Goal: Information Seeking & Learning: Learn about a topic

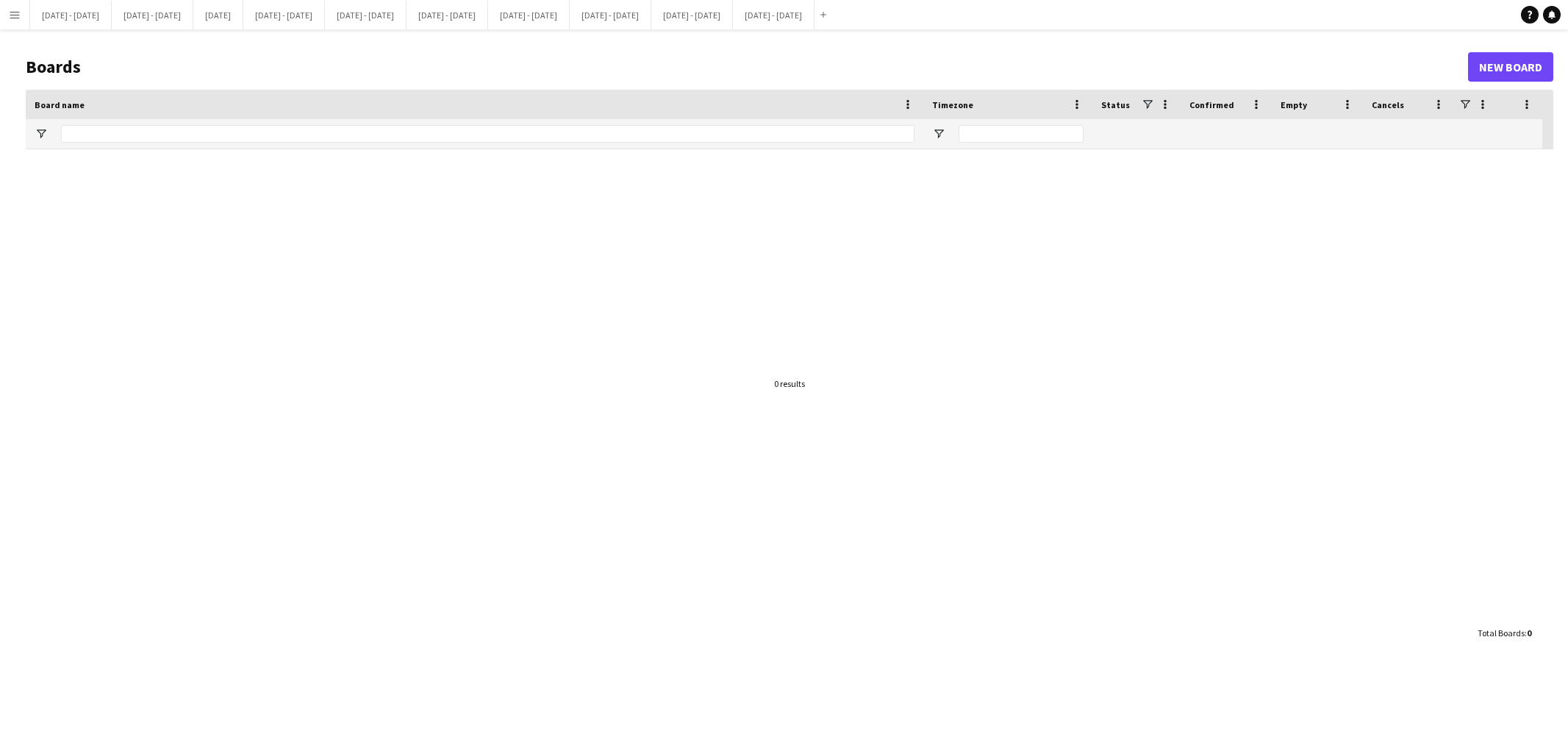
type input "***"
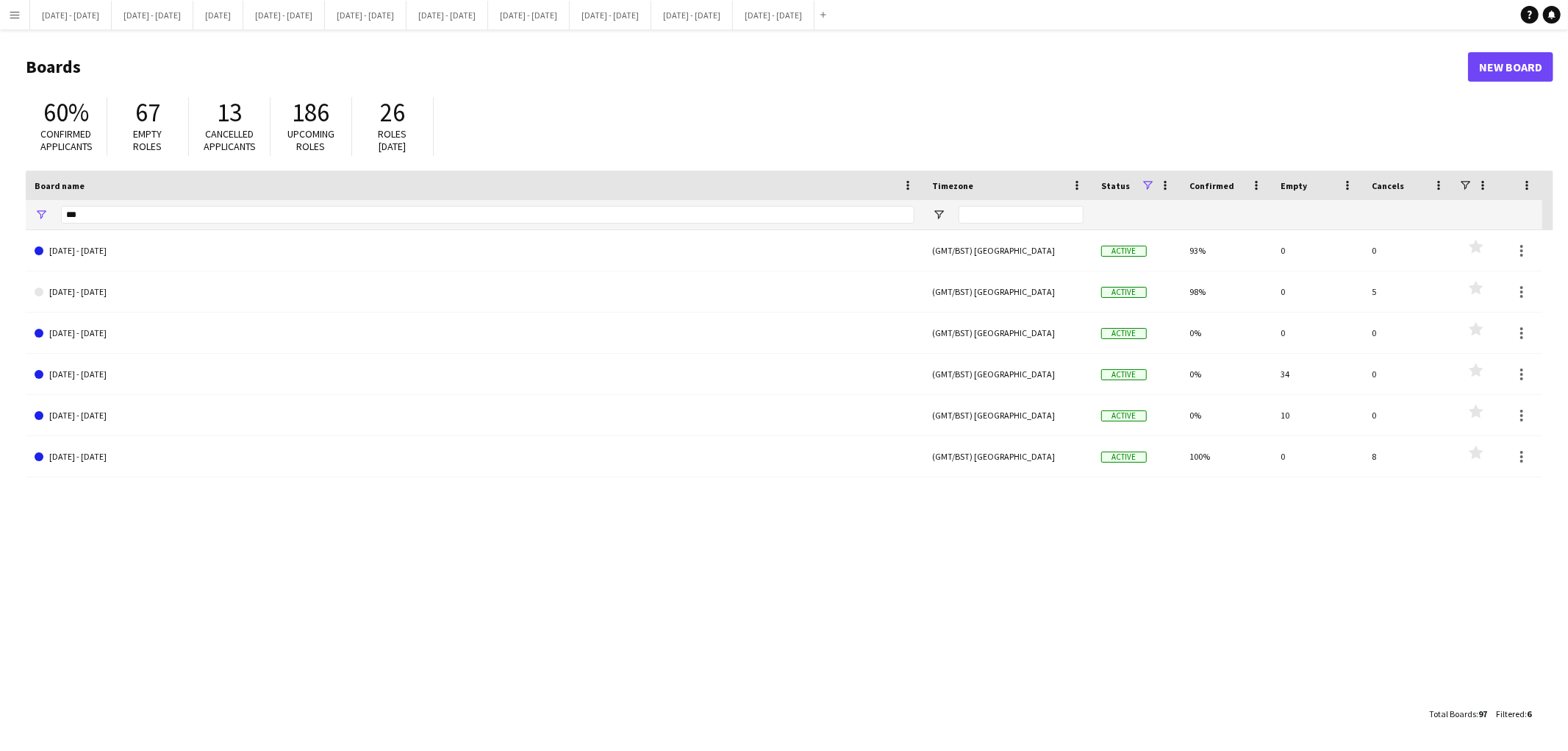
click at [9, 15] on app-icon "Menu" at bounding box center [14, 14] width 12 height 12
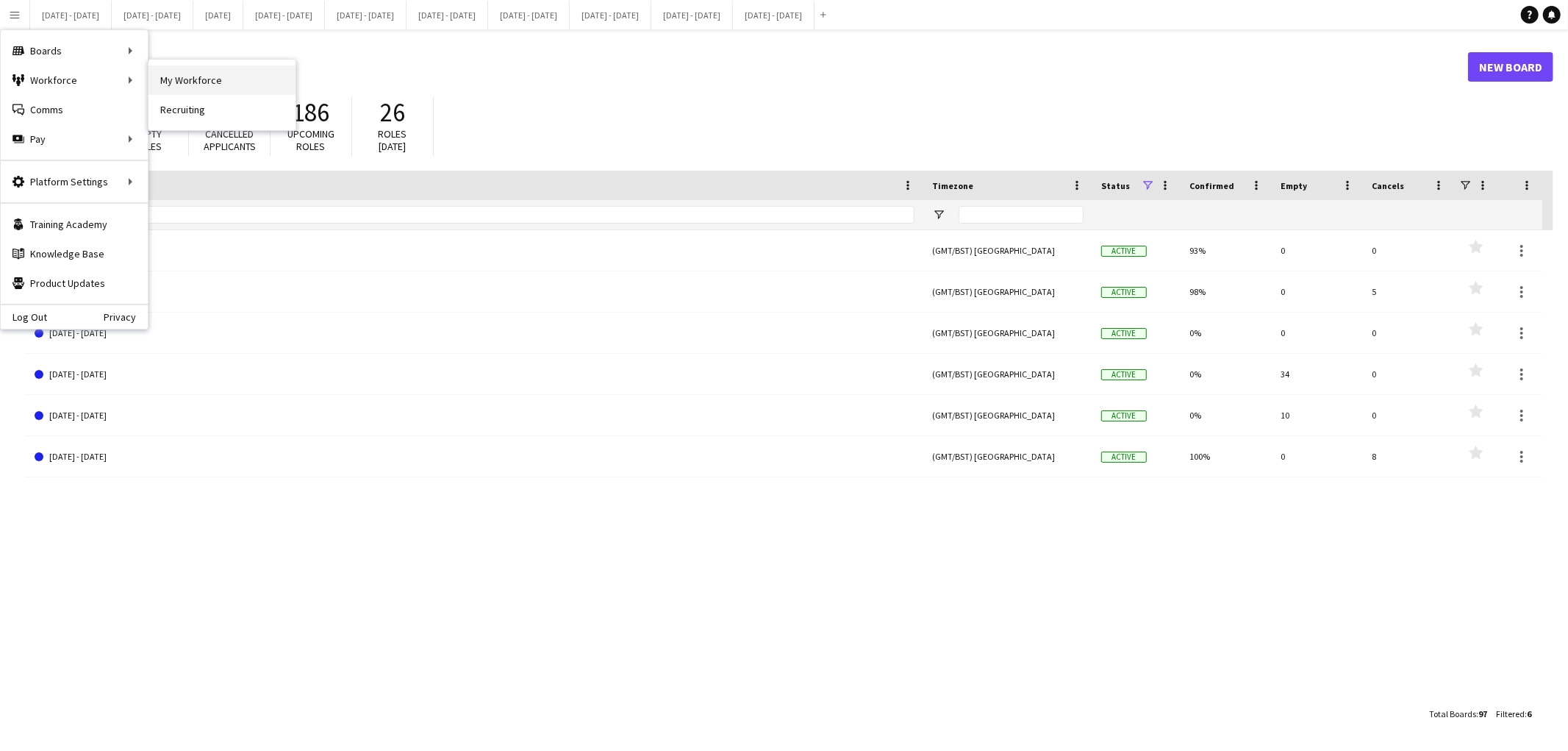
click at [172, 77] on link "My Workforce" at bounding box center [222, 80] width 147 height 29
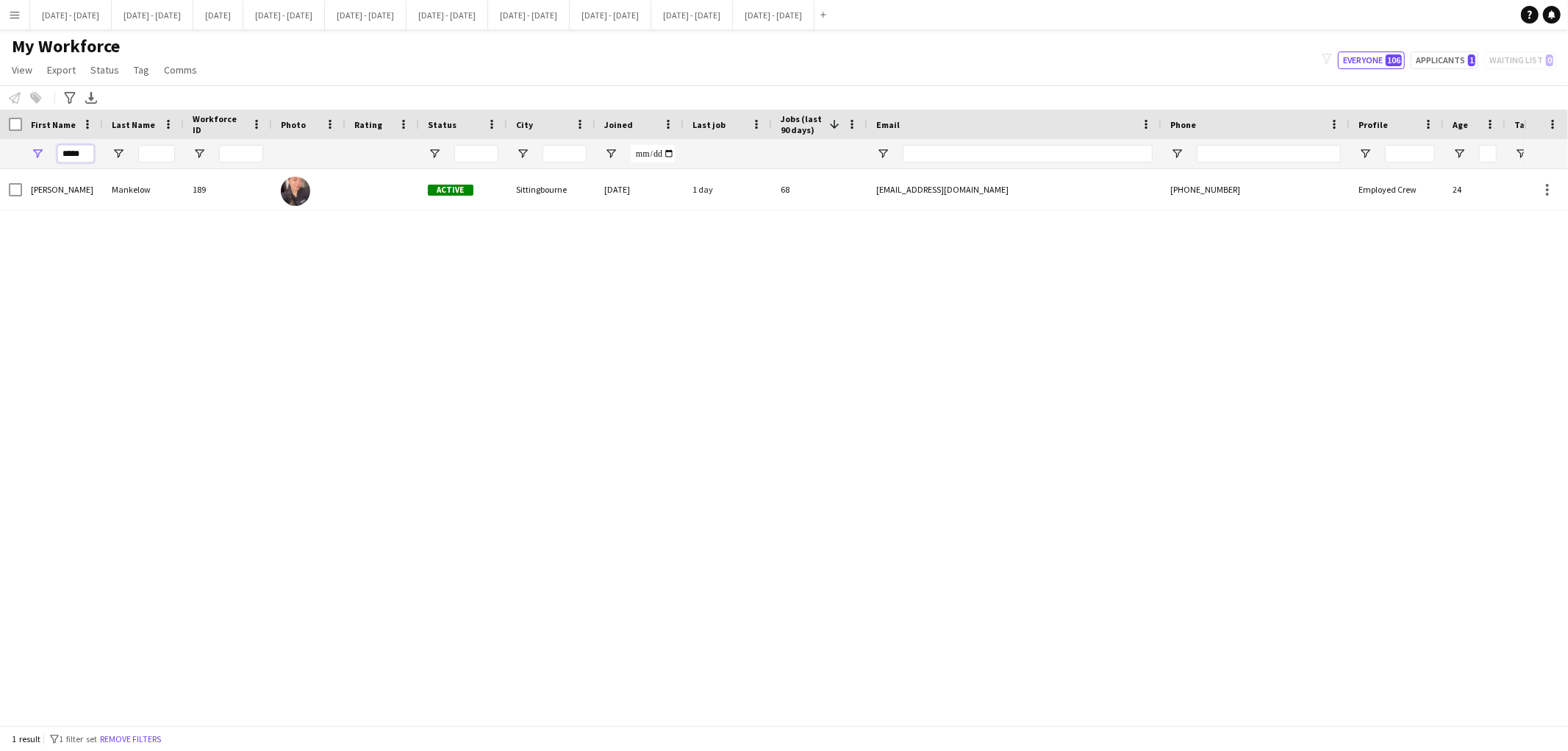
drag, startPoint x: 85, startPoint y: 150, endPoint x: 0, endPoint y: 158, distance: 85.4
click at [0, 158] on div "*****" at bounding box center [796, 154] width 1593 height 29
type input "***"
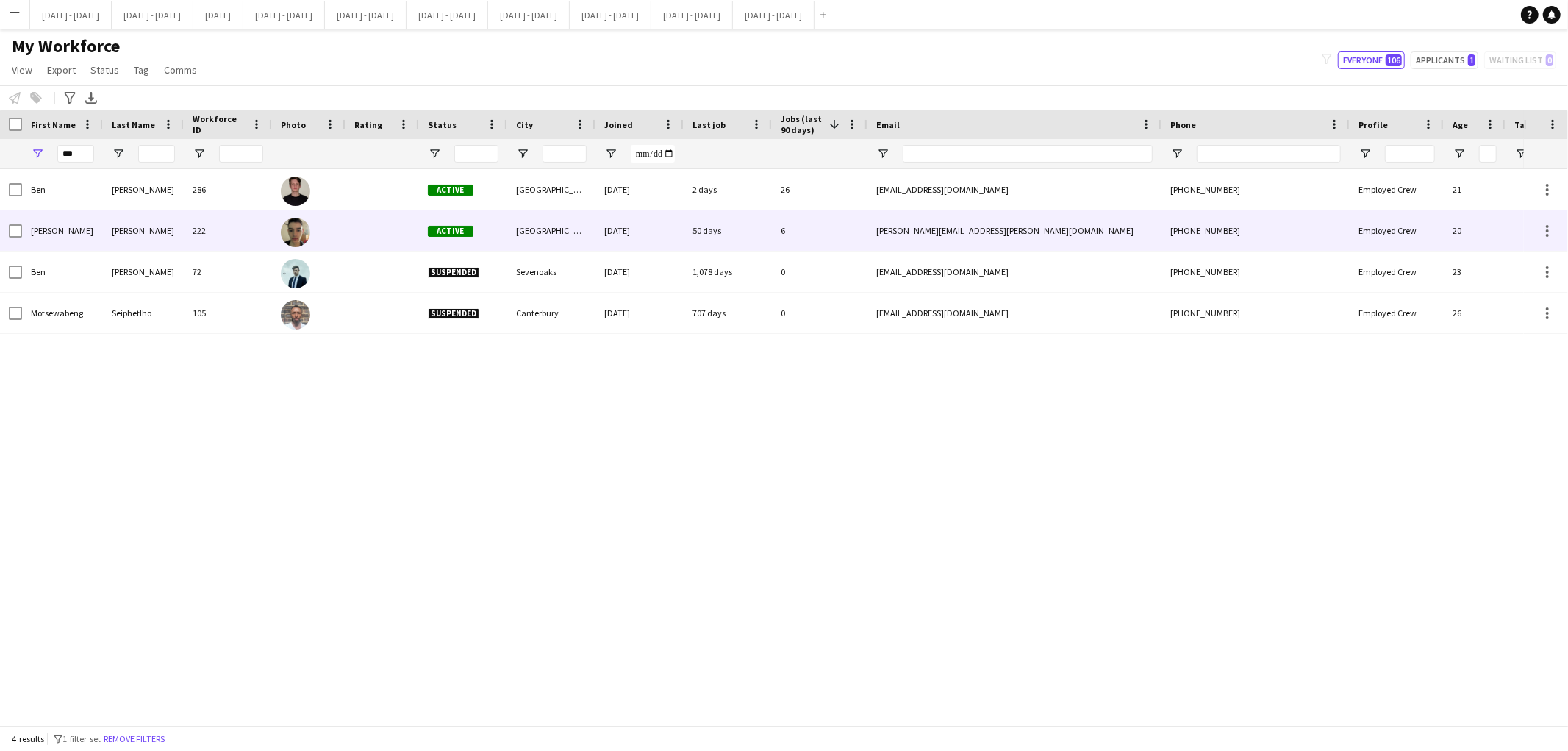
click at [142, 231] on div "[PERSON_NAME]" at bounding box center [143, 230] width 81 height 41
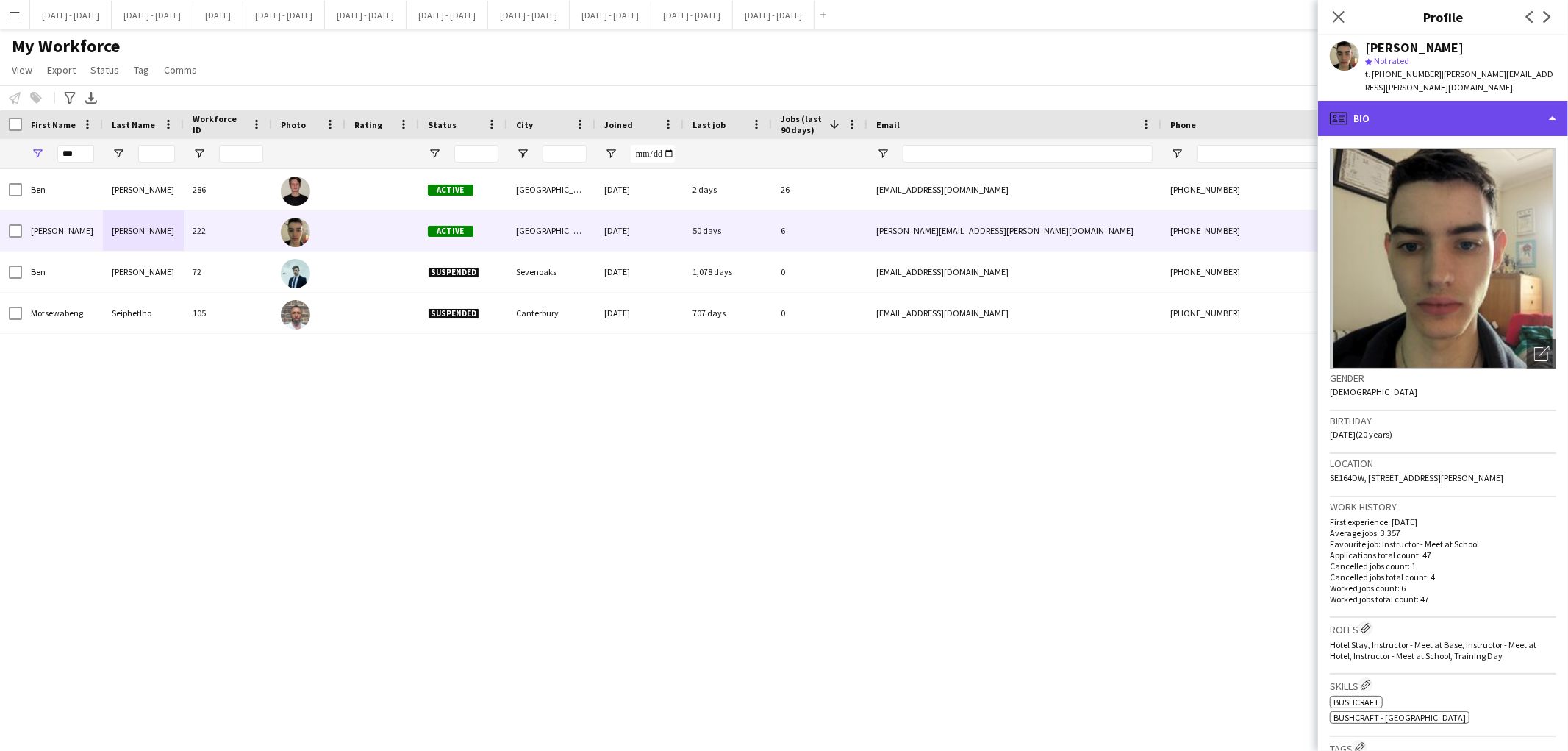
click at [1434, 102] on div "profile Bio" at bounding box center [1443, 119] width 250 height 35
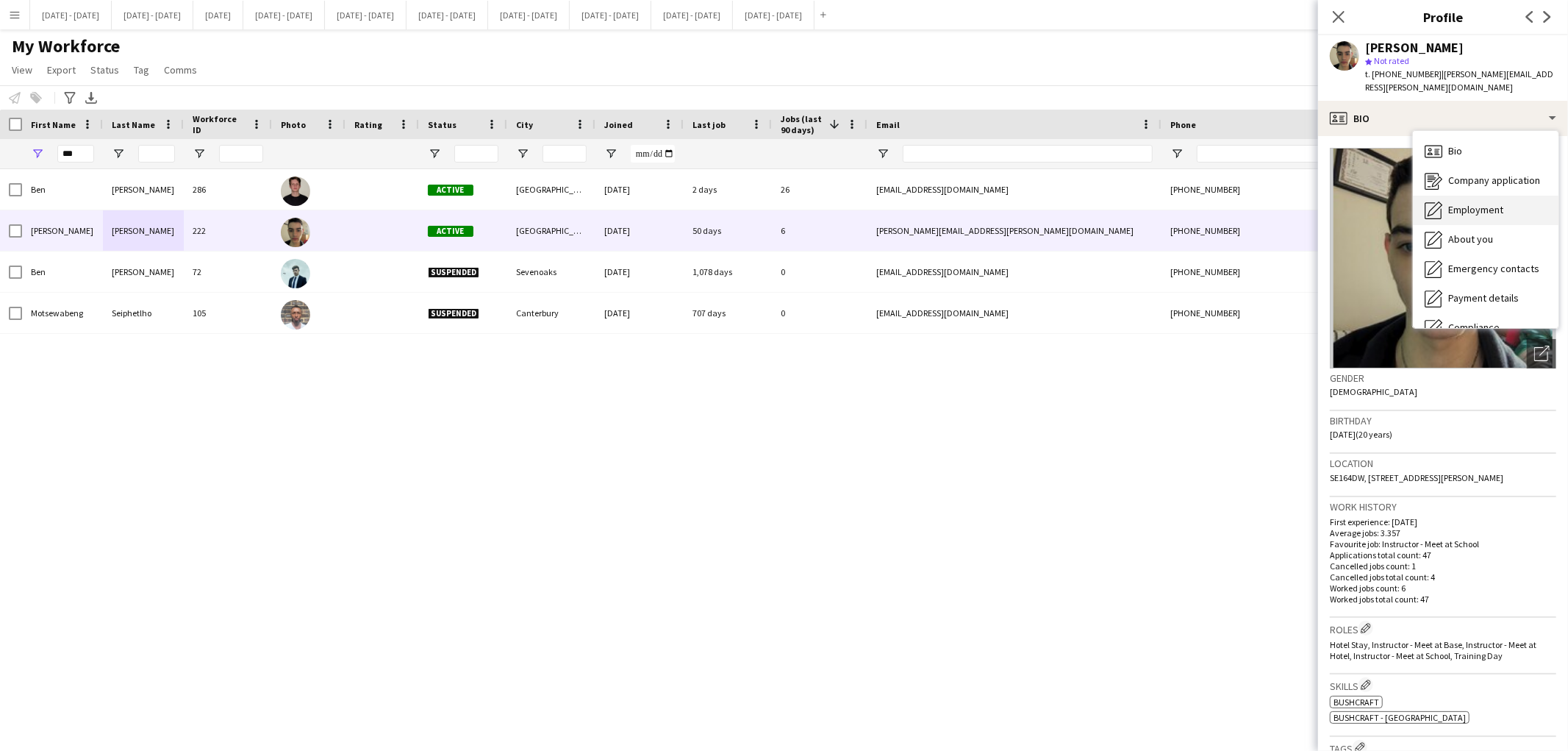
click at [1458, 196] on div "Employment Employment" at bounding box center [1485, 210] width 146 height 29
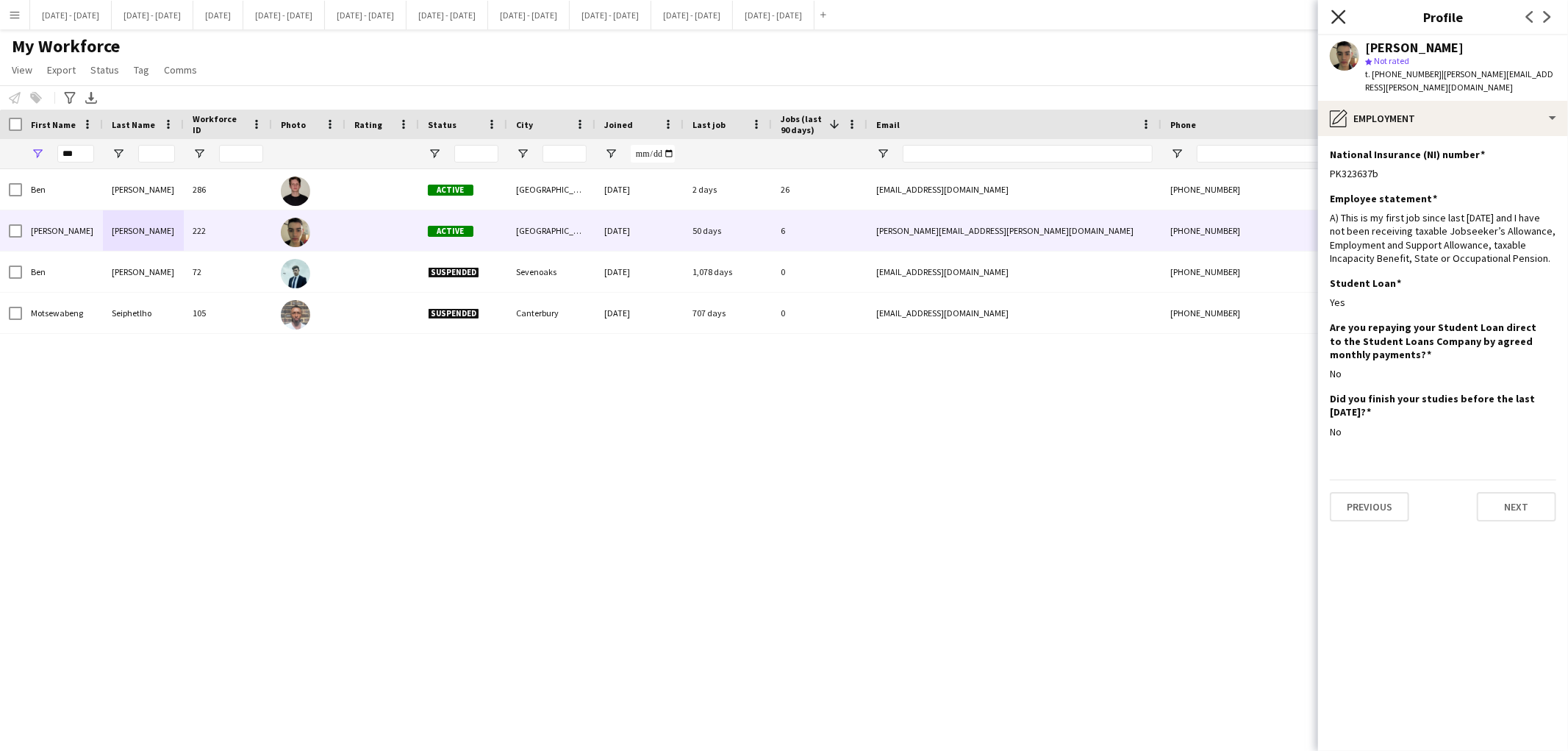
click at [1341, 18] on icon "Close pop-in" at bounding box center [1339, 17] width 14 height 14
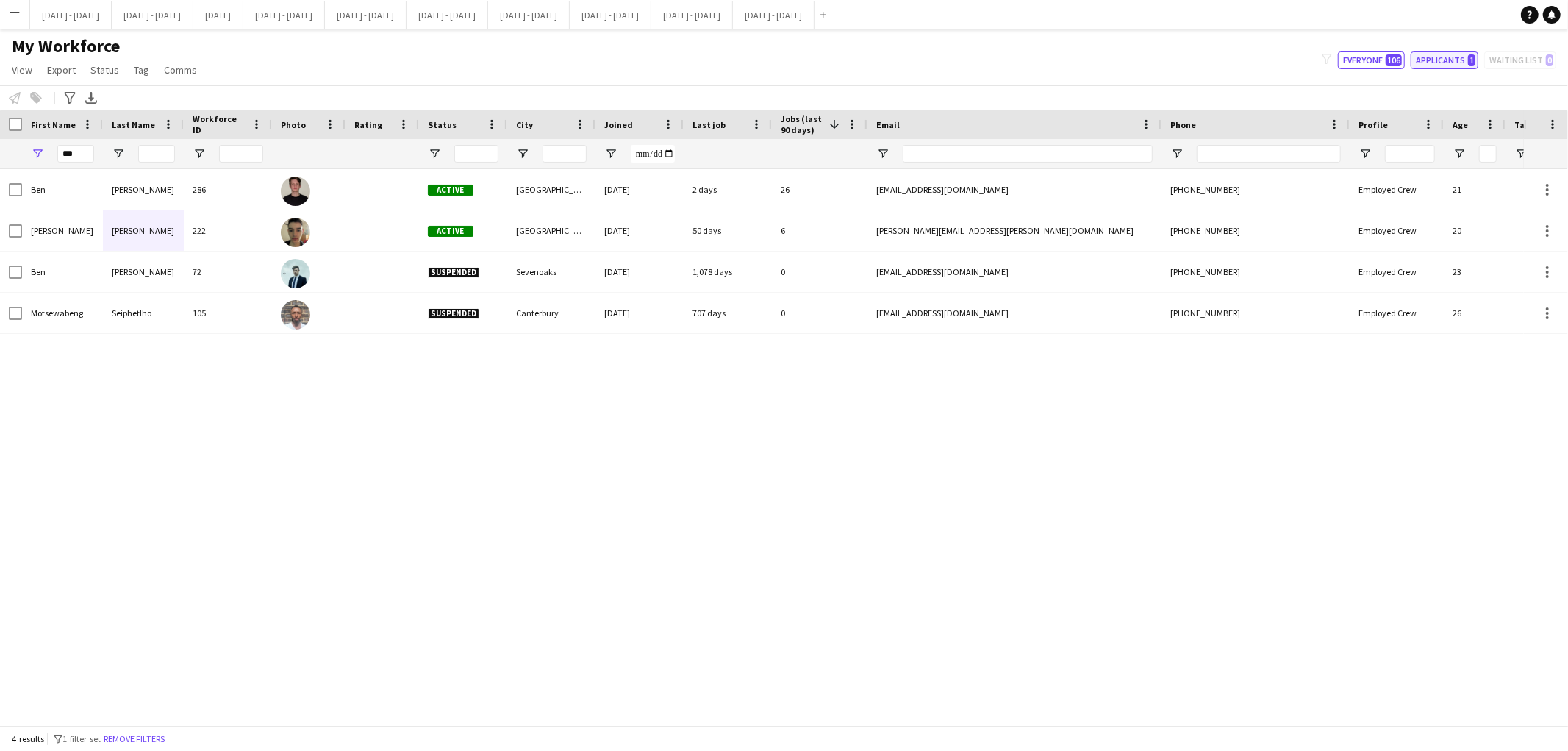
click at [1438, 52] on button "Applicants 1" at bounding box center [1444, 60] width 68 height 18
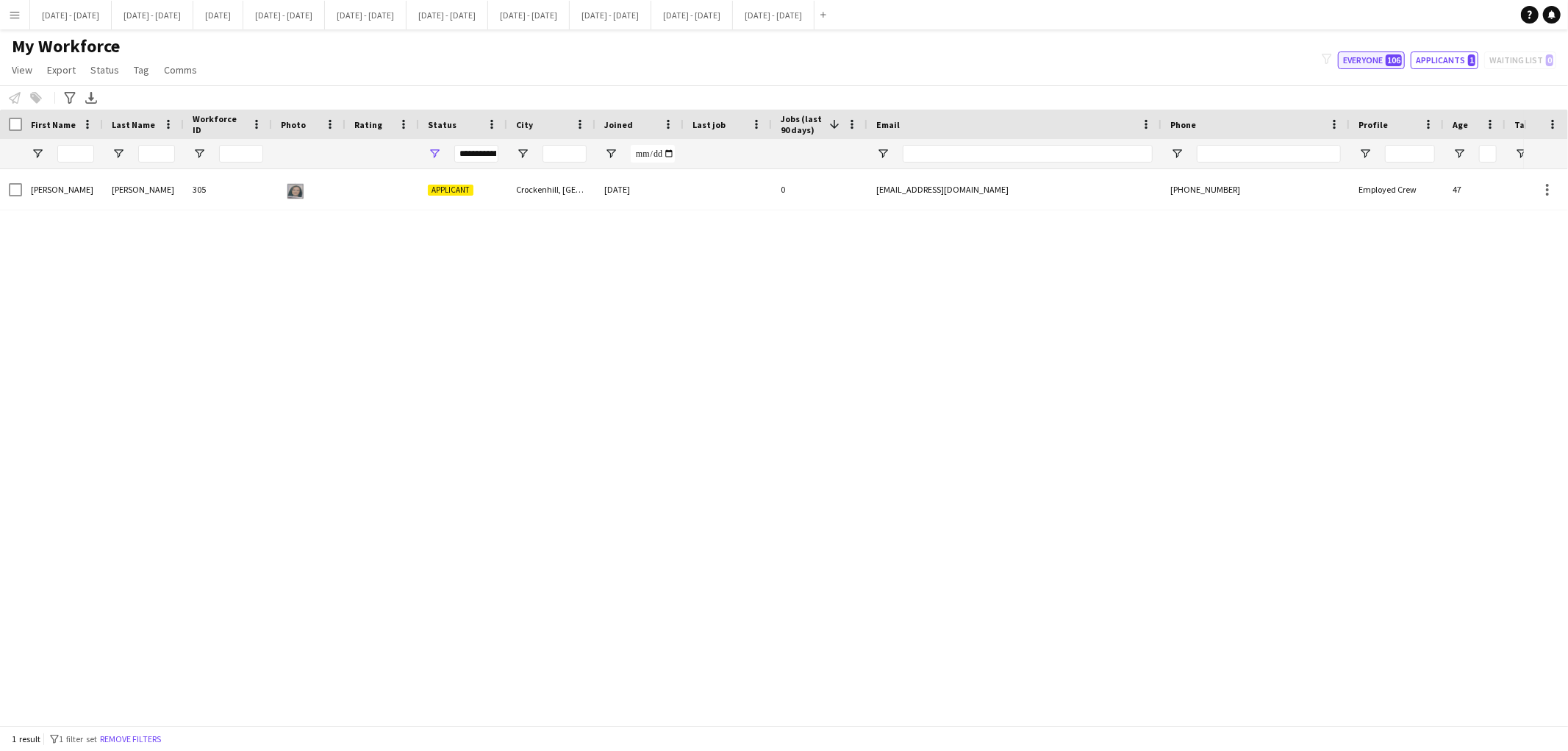
click at [1379, 64] on button "Everyone 106" at bounding box center [1372, 60] width 67 height 18
type input "**********"
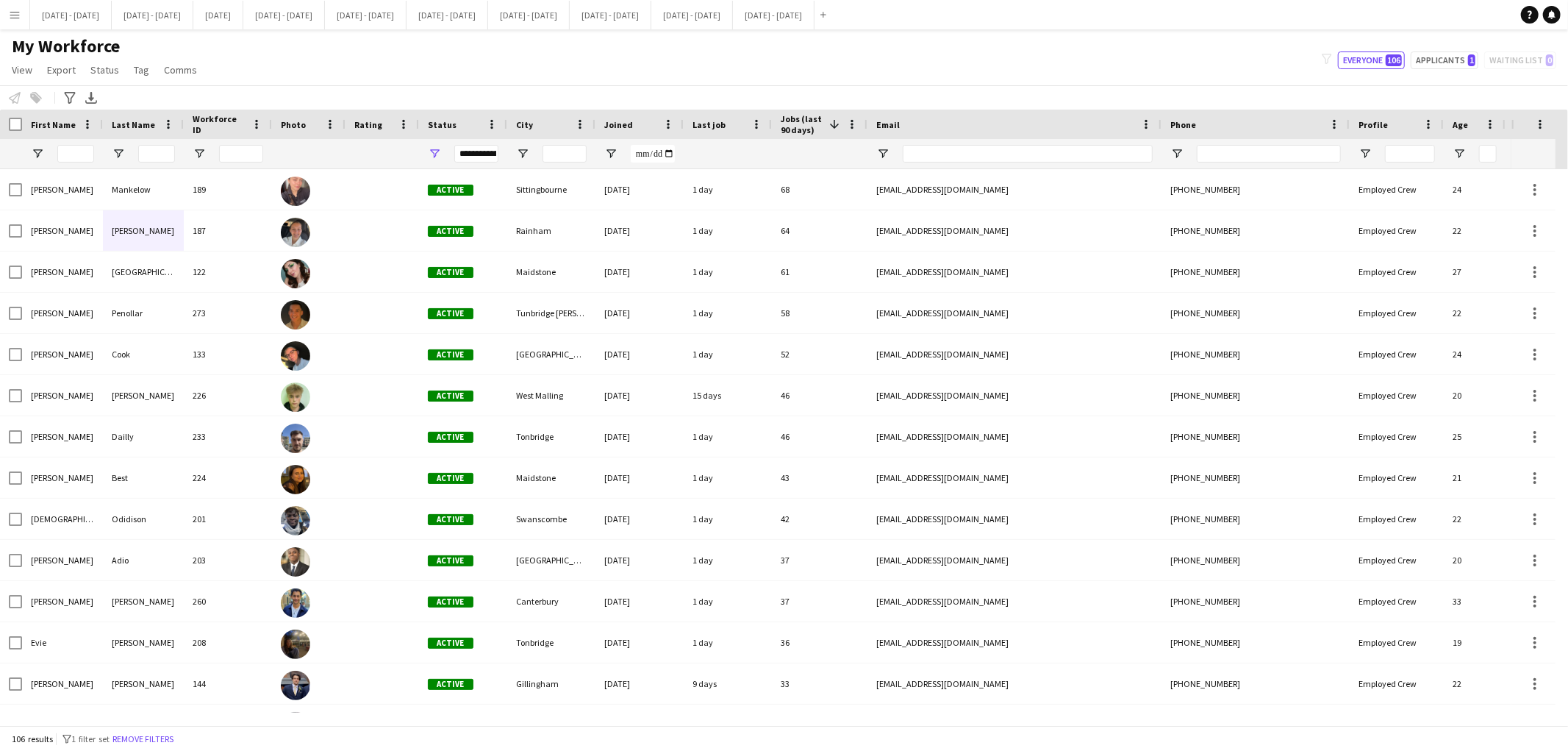
click at [15, 17] on app-icon "Menu" at bounding box center [14, 14] width 12 height 12
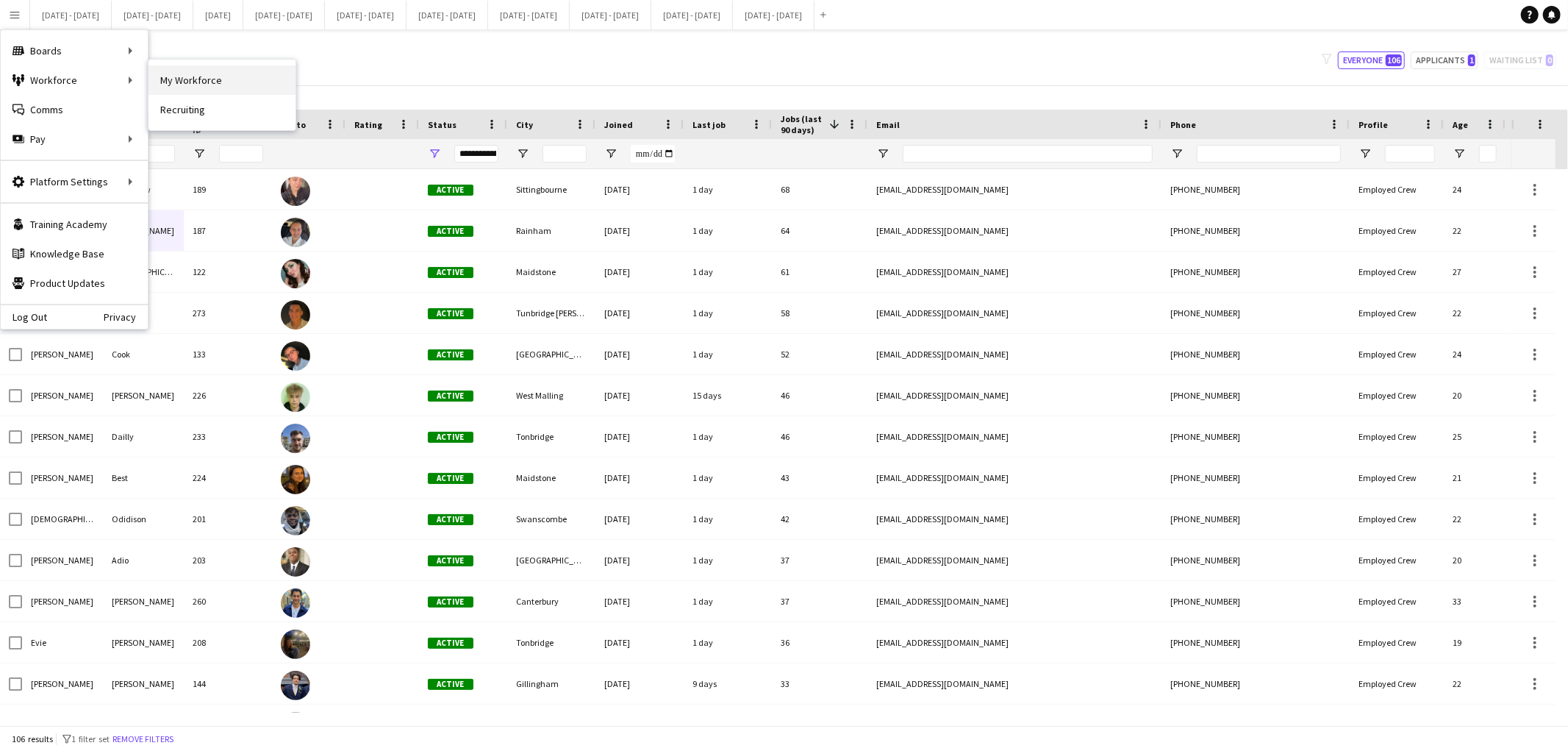
click at [174, 81] on link "My Workforce" at bounding box center [222, 80] width 147 height 29
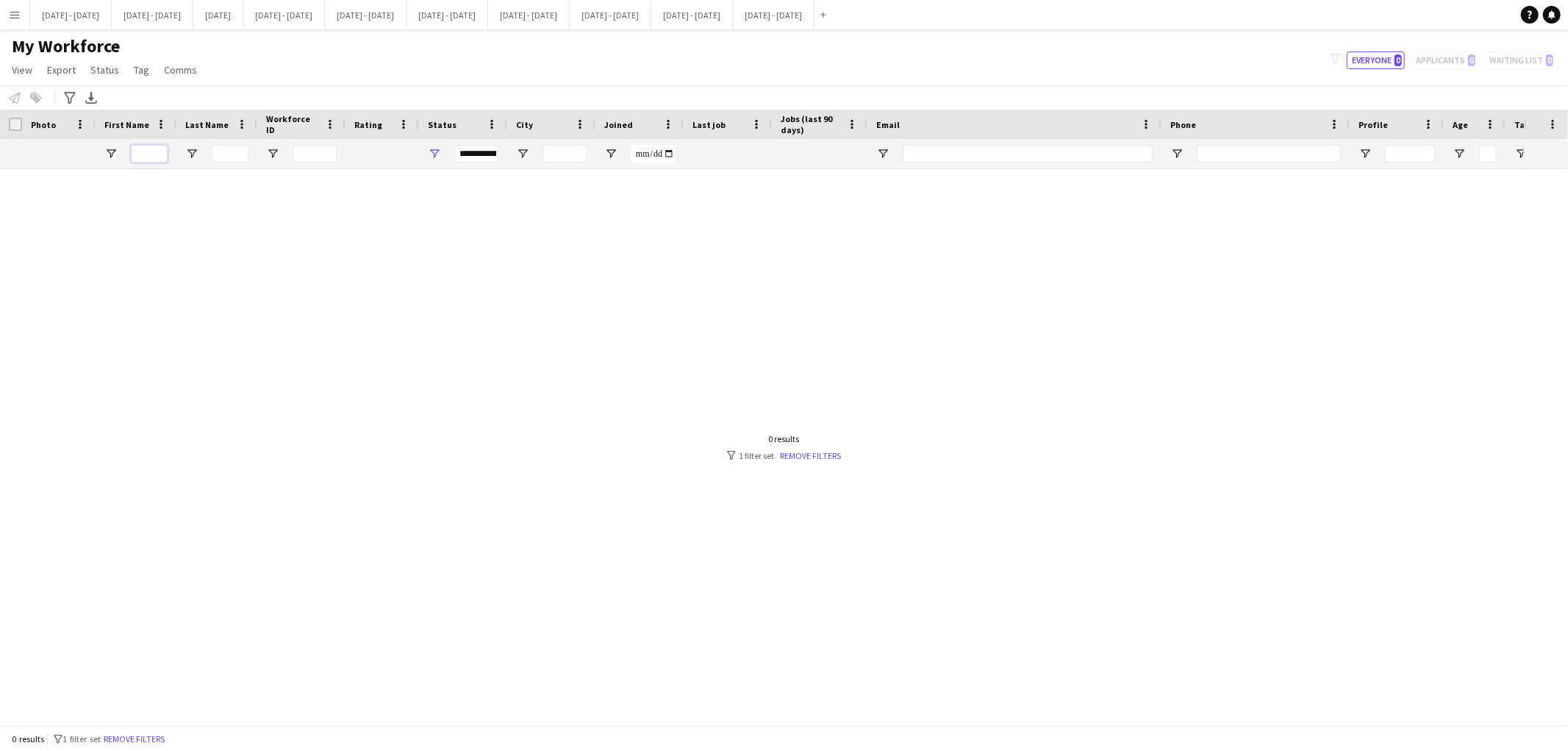
click at [149, 150] on input "First Name Filter Input" at bounding box center [149, 154] width 37 height 18
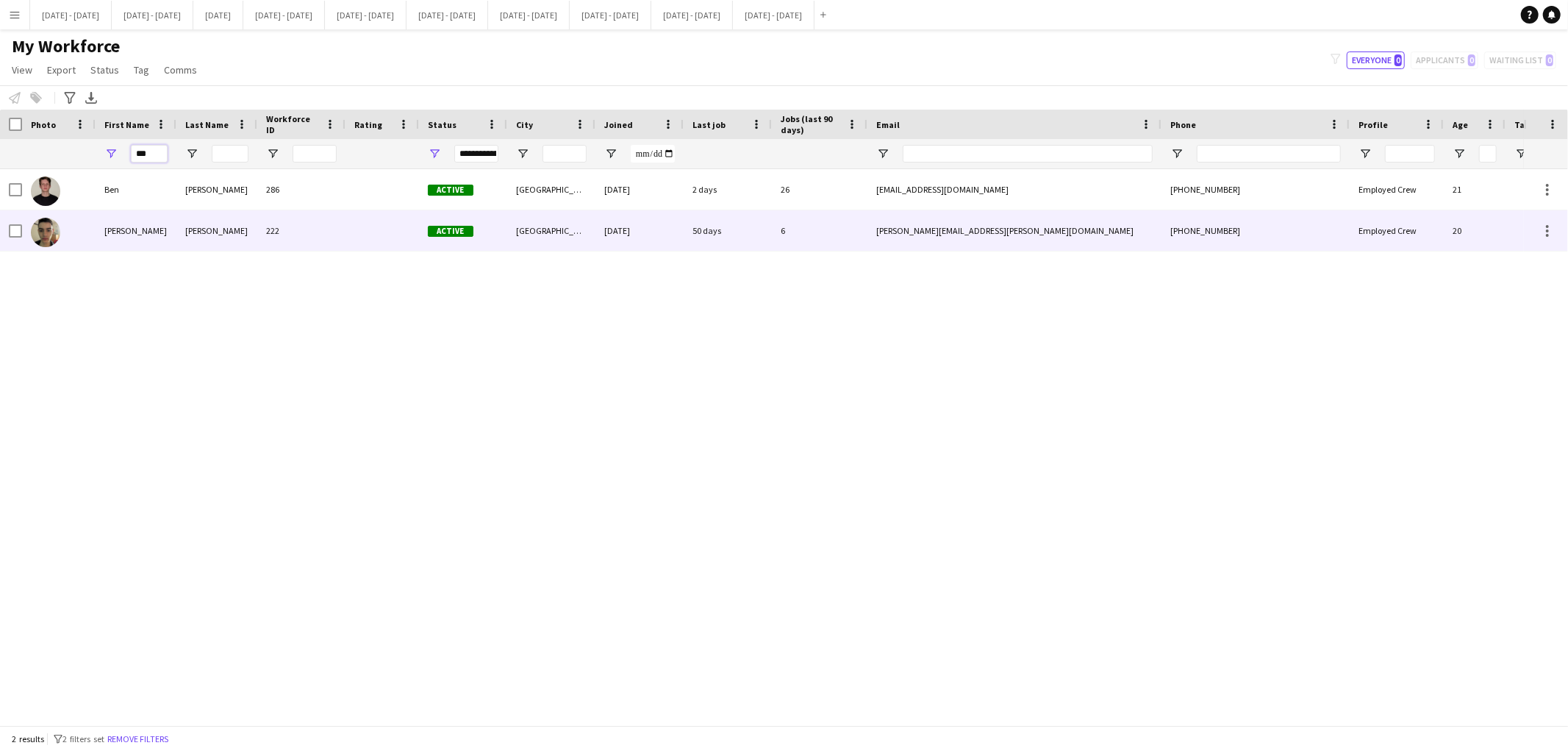
type input "***"
click at [171, 222] on div "[PERSON_NAME]" at bounding box center [136, 230] width 81 height 41
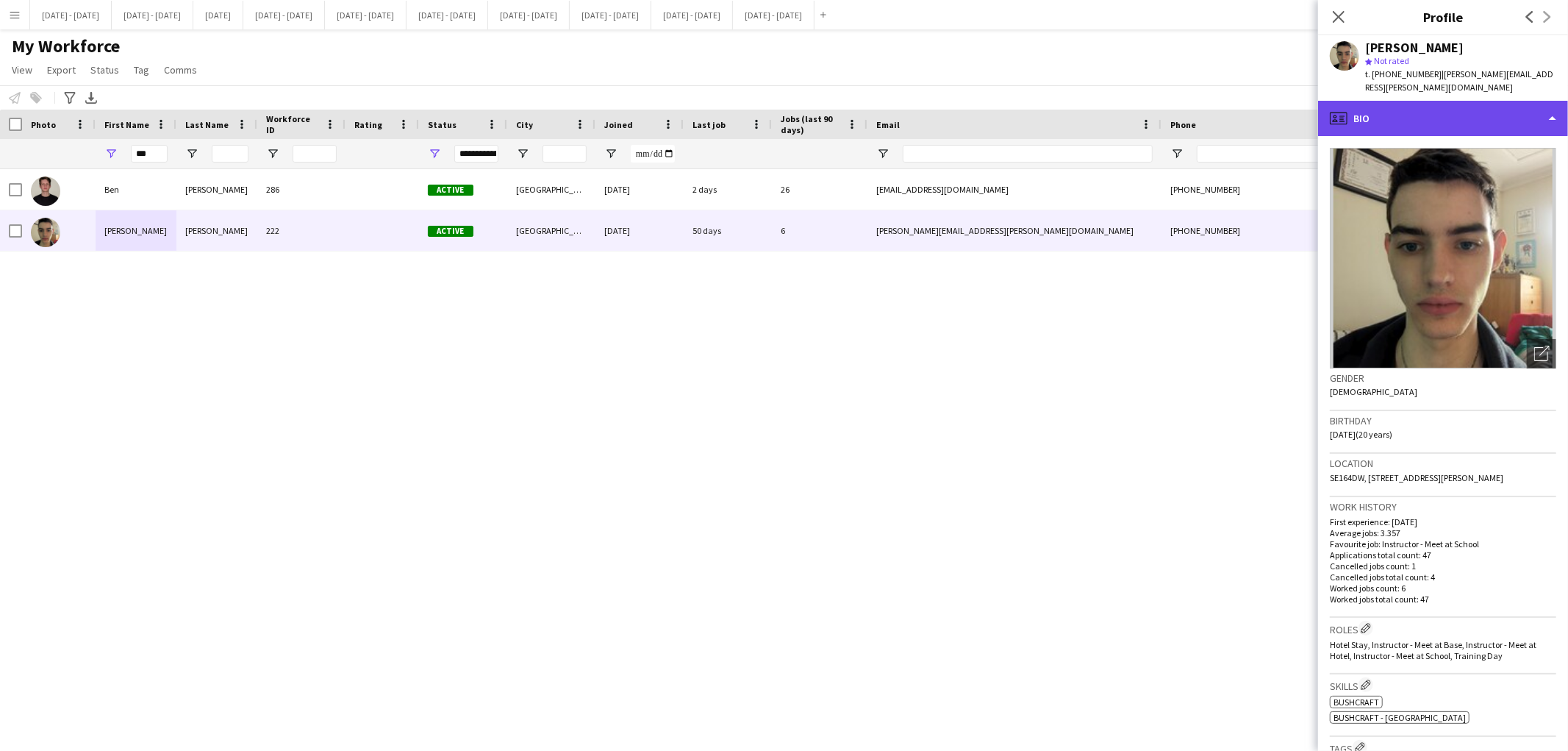
click at [1536, 103] on div "profile Bio" at bounding box center [1443, 119] width 250 height 35
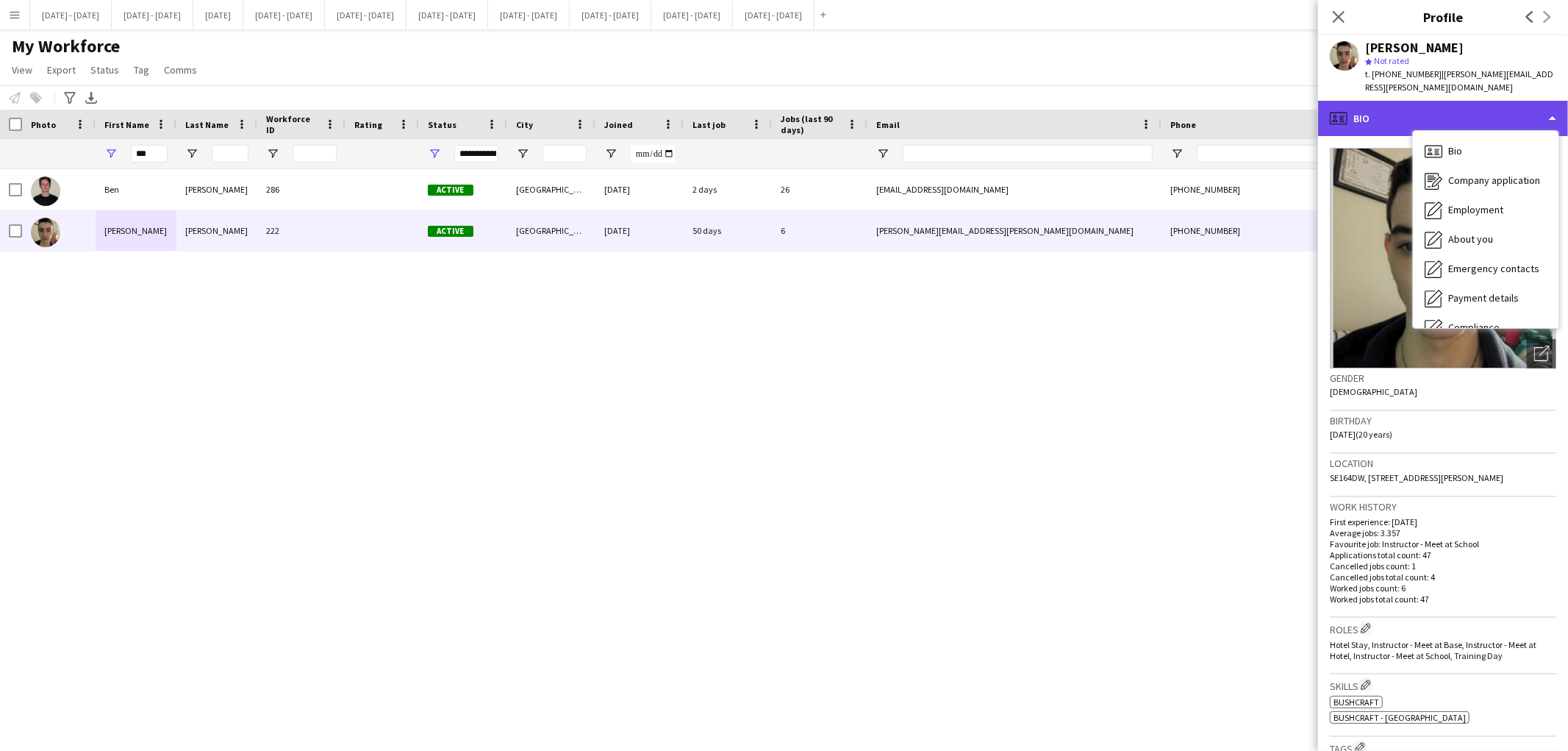
click at [1408, 101] on div "profile Bio" at bounding box center [1443, 119] width 250 height 35
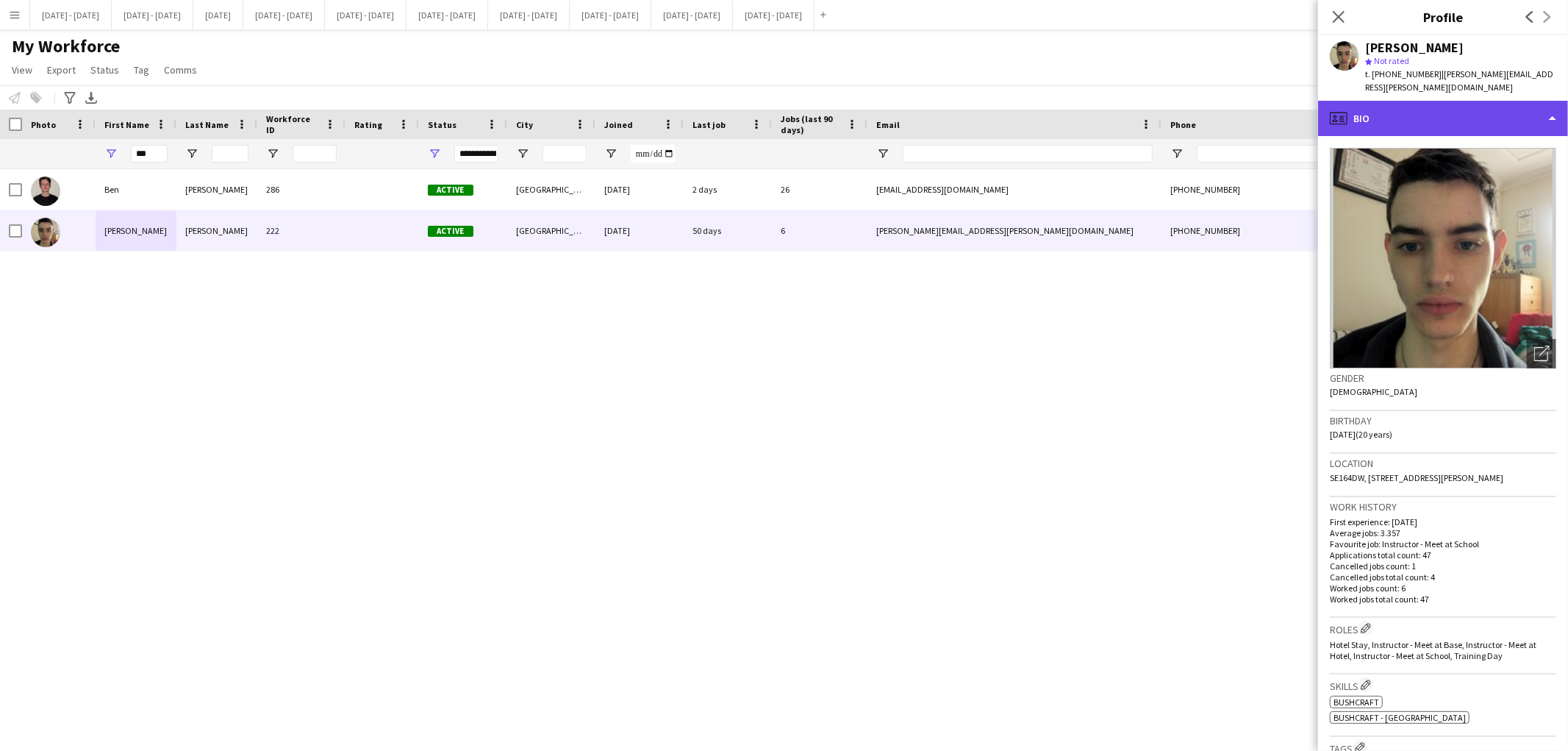
click at [1408, 101] on div "profile Bio" at bounding box center [1443, 119] width 250 height 35
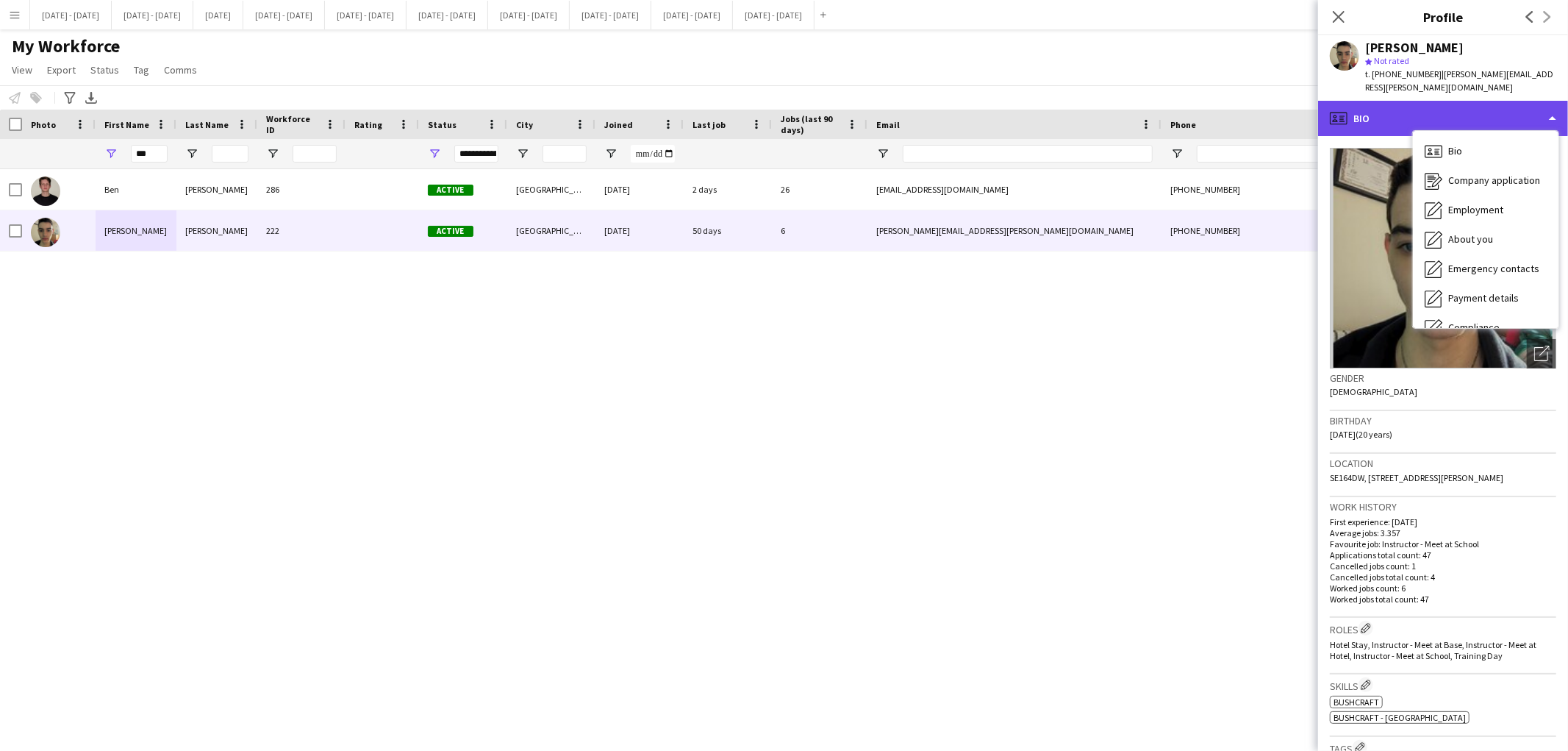
click at [1447, 102] on div "profile Bio" at bounding box center [1443, 119] width 250 height 35
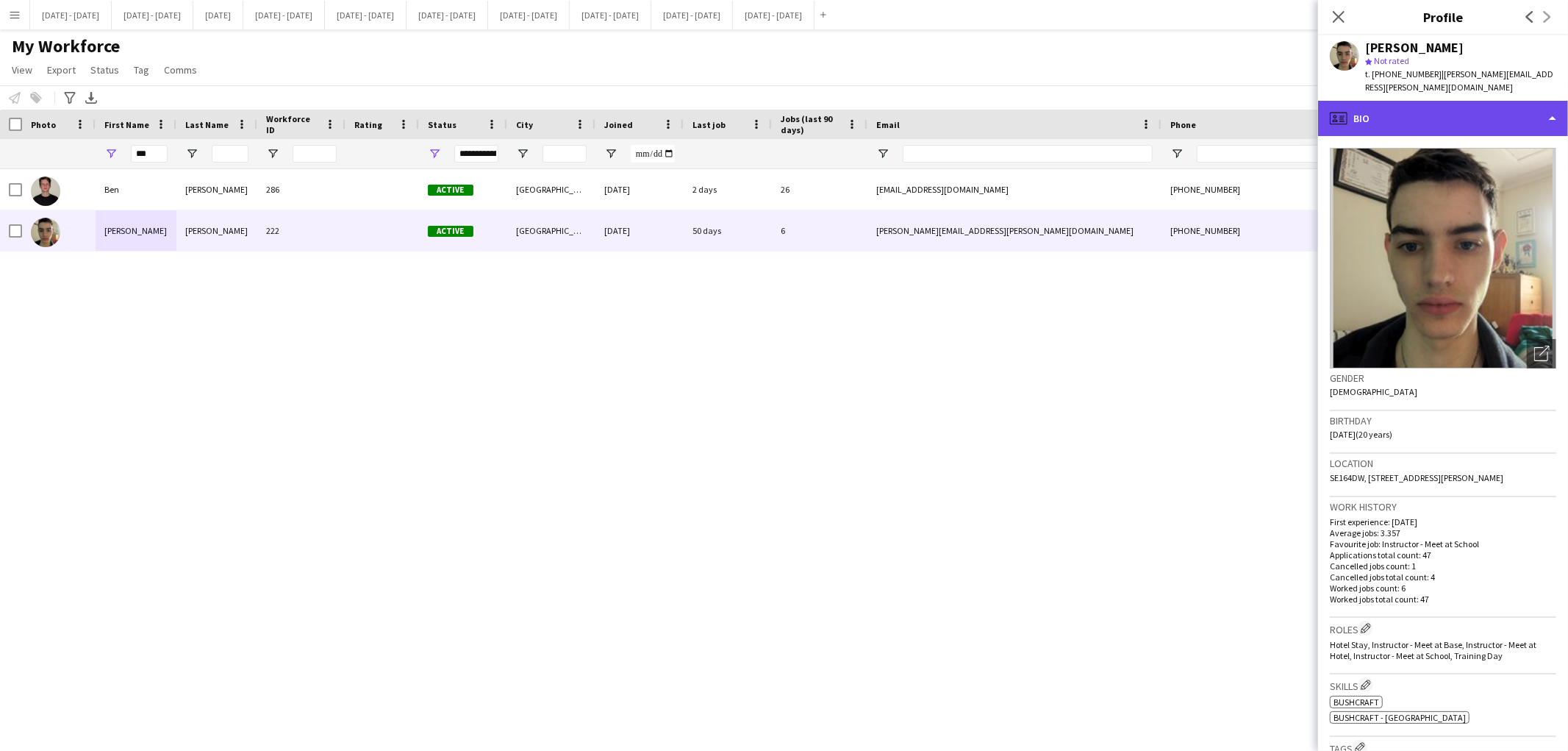
click at [1541, 104] on div "profile Bio" at bounding box center [1443, 119] width 250 height 35
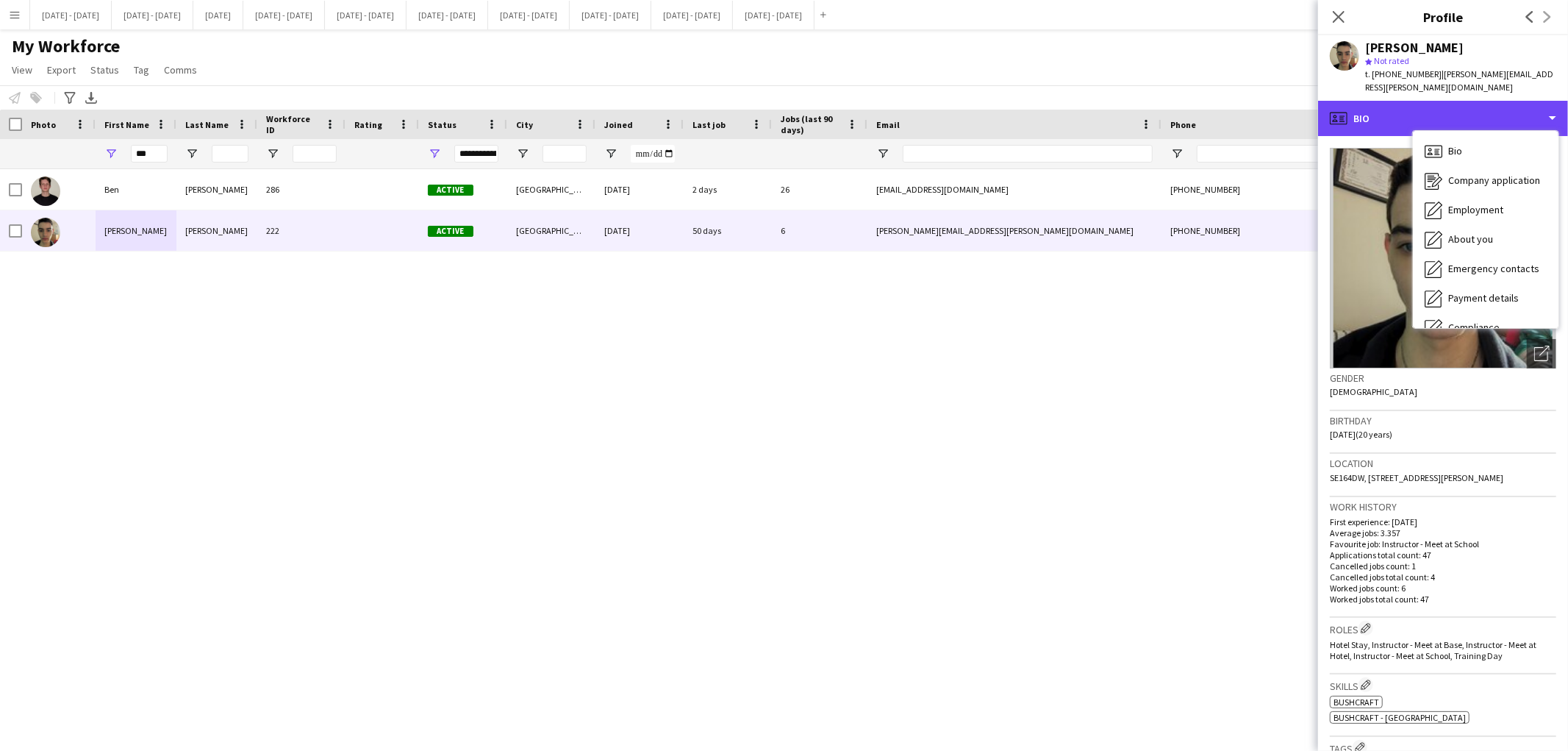
scroll to position [138, 0]
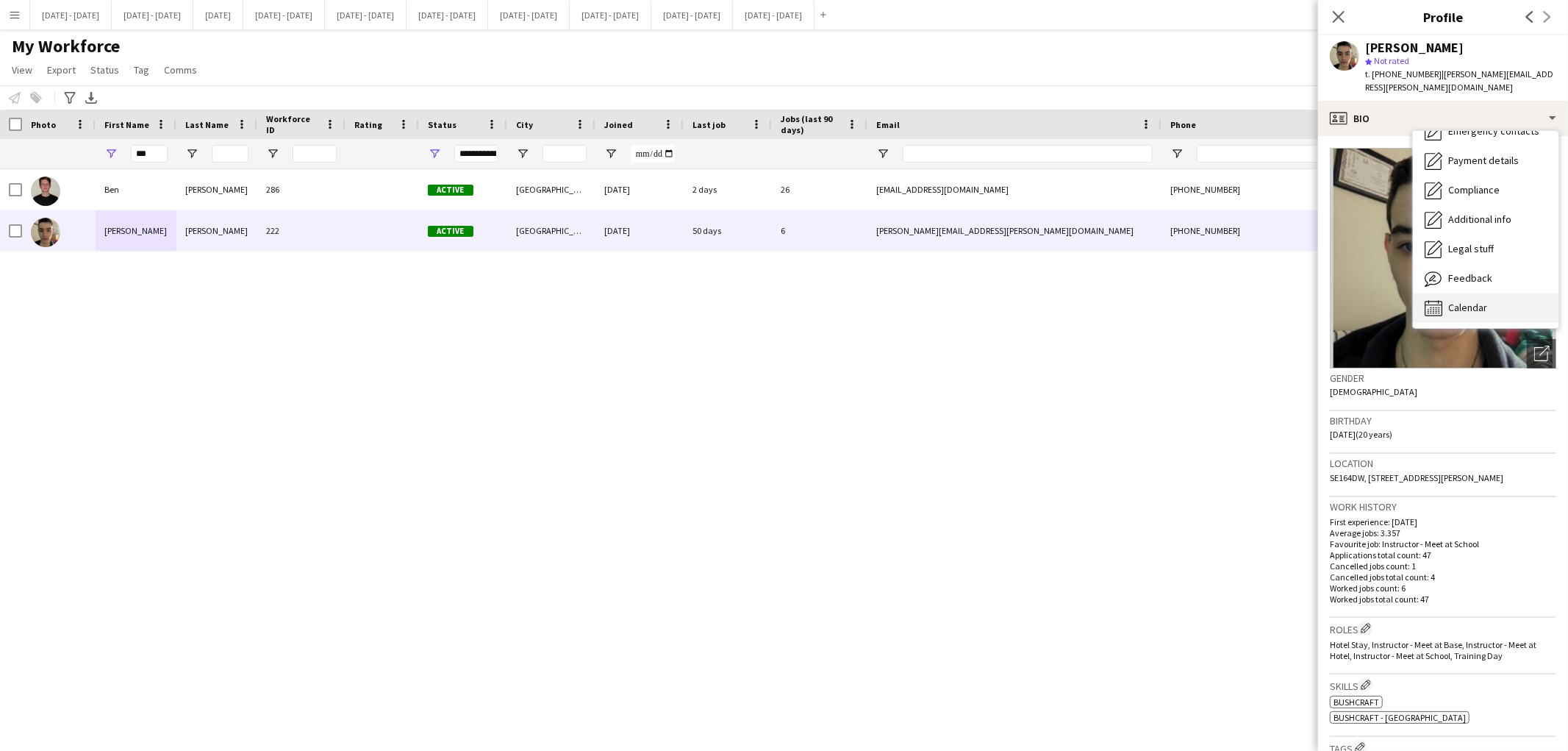
click at [1494, 298] on div "Calendar Calendar" at bounding box center [1485, 308] width 146 height 29
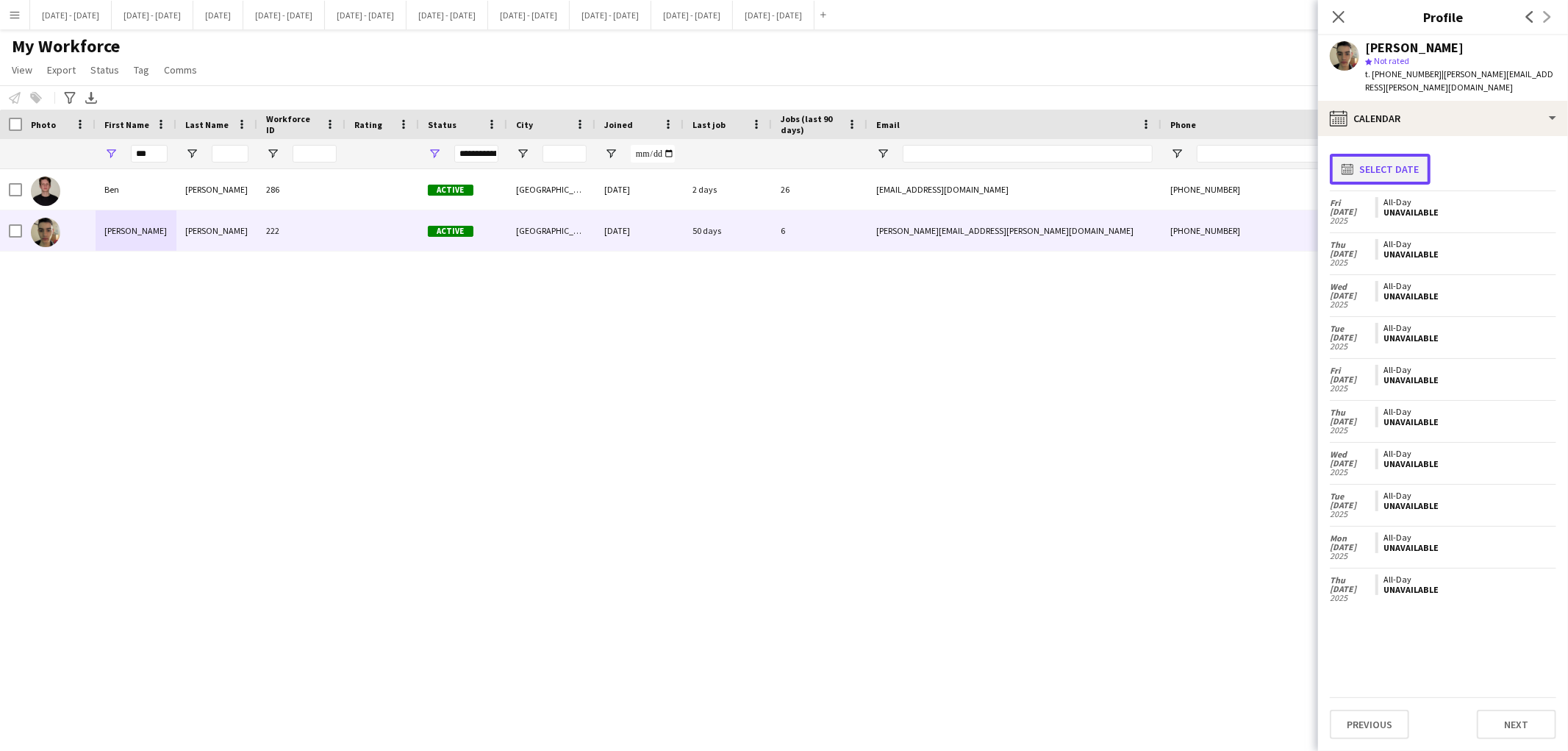
click at [1392, 154] on button "calendar-full Select date" at bounding box center [1380, 169] width 101 height 31
click at [1029, 470] on div "[PERSON_NAME] 286 Active [GEOGRAPHIC_DATA] [DATE] 2 days 26 [EMAIL_ADDRESS][DOM…" at bounding box center [762, 441] width 1524 height 543
click at [939, 329] on div "[PERSON_NAME] 286 Active [GEOGRAPHIC_DATA] [DATE] 2 days 26 [EMAIL_ADDRESS][DOM…" at bounding box center [762, 441] width 1524 height 543
click at [14, 14] on app-icon "Menu" at bounding box center [14, 14] width 12 height 12
